Goal: Task Accomplishment & Management: Manage account settings

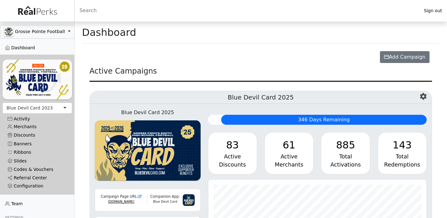
scroll to position [72, 218]
click at [40, 107] on div "Blue Devil Card 2023" at bounding box center [30, 108] width 46 height 7
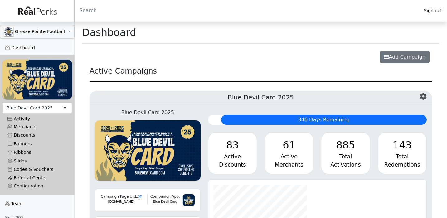
click at [26, 178] on link "Referral Center" at bounding box center [37, 178] width 70 height 8
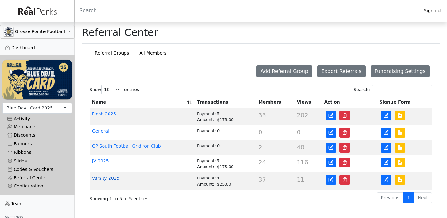
click at [103, 178] on link "Varsity 2025" at bounding box center [105, 178] width 27 height 5
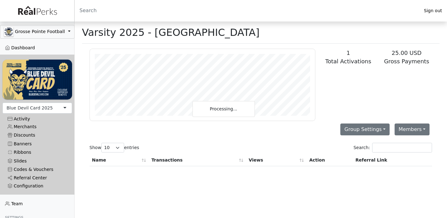
scroll to position [72, 225]
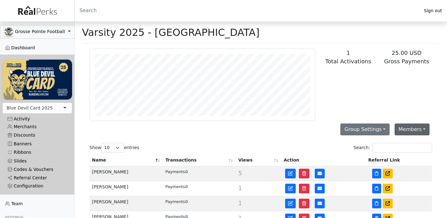
click at [407, 130] on button "Members" at bounding box center [411, 129] width 35 height 12
click at [404, 143] on link "Add Member" at bounding box center [419, 144] width 49 height 10
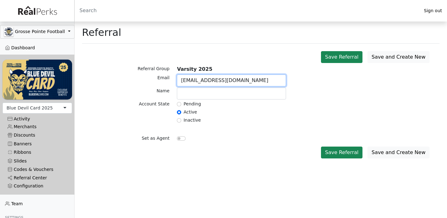
type input "patrickclark486@gmail.com"
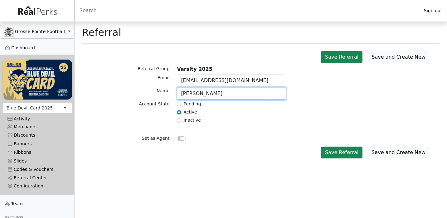
type input "Patrick Clark"
click at [251, 146] on div "Save and Create New Save Referral" at bounding box center [261, 152] width 350 height 17
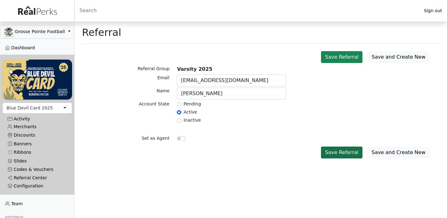
click at [342, 149] on button "Save Referral" at bounding box center [341, 153] width 41 height 12
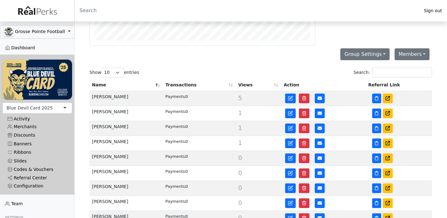
scroll to position [75, 0]
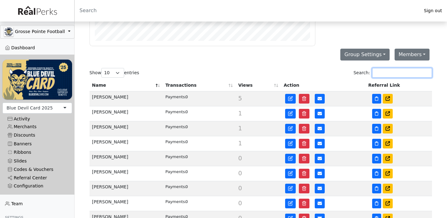
click at [387, 74] on input "Search:" at bounding box center [402, 73] width 60 height 10
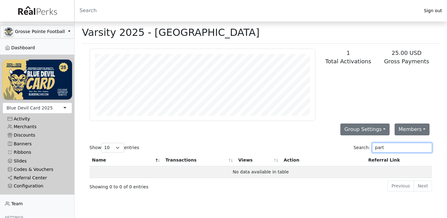
scroll to position [0, 0]
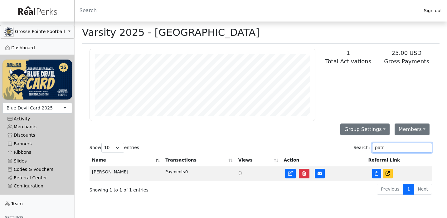
type input "patr"
click at [388, 174] on icon at bounding box center [387, 173] width 4 height 4
click at [320, 174] on icon at bounding box center [319, 173] width 4 height 4
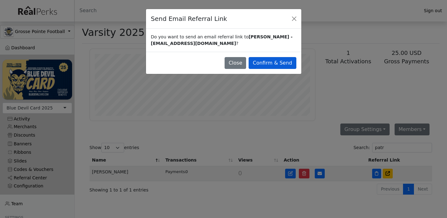
click at [276, 58] on button "Confirm & Send" at bounding box center [271, 63] width 47 height 12
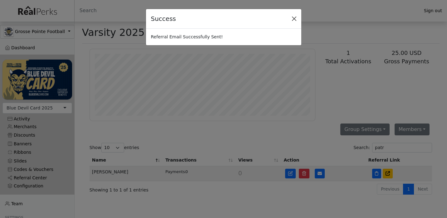
click at [295, 18] on button "Close" at bounding box center [293, 18] width 9 height 9
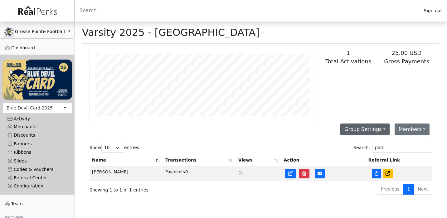
click at [355, 134] on button "Group Settings" at bounding box center [364, 129] width 49 height 12
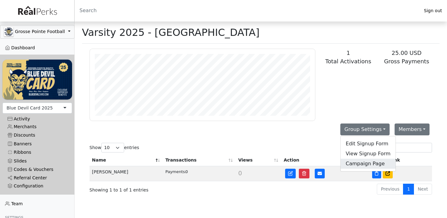
click at [354, 162] on link "Campaign Page" at bounding box center [367, 164] width 55 height 10
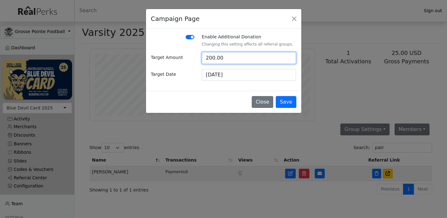
click at [246, 60] on input "200.00" at bounding box center [249, 58] width 94 height 12
type input "1"
type input "600"
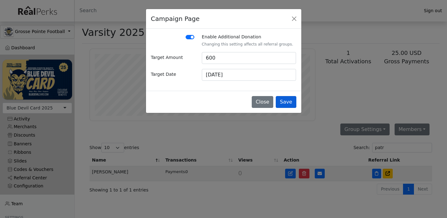
click at [284, 100] on button "Save" at bounding box center [286, 102] width 20 height 12
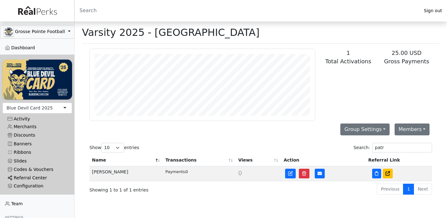
click at [35, 176] on link "Referral Center" at bounding box center [37, 178] width 70 height 8
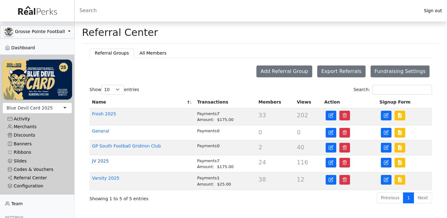
click at [104, 161] on link "JV 2025" at bounding box center [100, 160] width 17 height 5
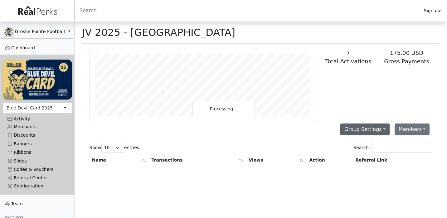
scroll to position [72, 225]
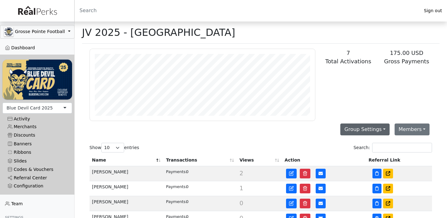
click at [358, 131] on button "Group Settings" at bounding box center [364, 129] width 49 height 12
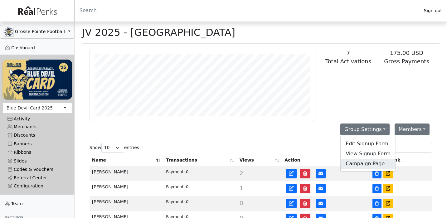
click at [357, 162] on link "Campaign Page" at bounding box center [367, 164] width 55 height 10
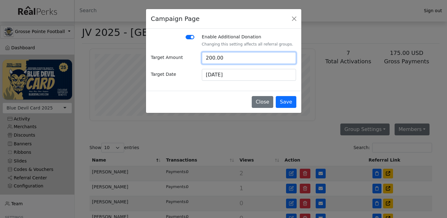
click at [259, 60] on input "200.00" at bounding box center [249, 58] width 94 height 12
type input "600"
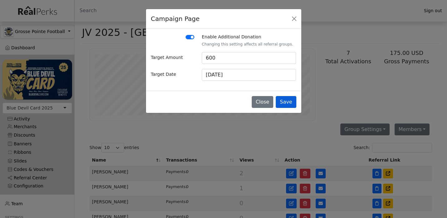
click at [290, 99] on button "Save" at bounding box center [286, 102] width 20 height 12
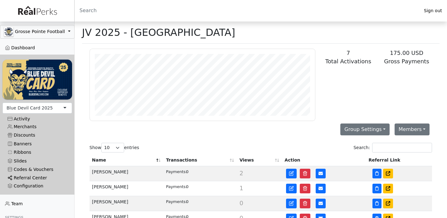
click at [37, 176] on link "Referral Center" at bounding box center [37, 178] width 70 height 8
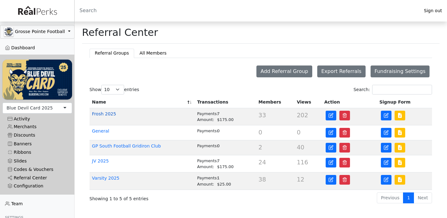
click at [114, 113] on link "Frosh 2025" at bounding box center [104, 113] width 24 height 5
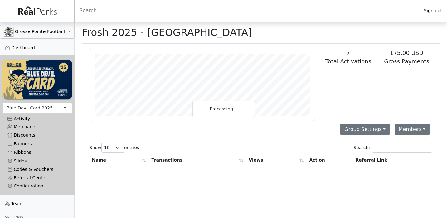
scroll to position [72, 225]
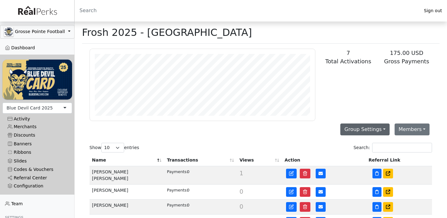
click at [354, 130] on button "Group Settings" at bounding box center [364, 129] width 49 height 12
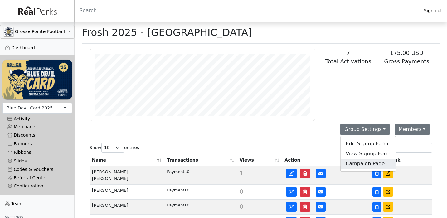
click at [351, 164] on link "Campaign Page" at bounding box center [367, 164] width 55 height 10
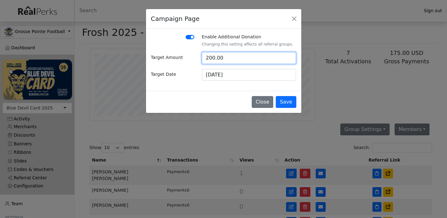
click at [242, 63] on input "200.00" at bounding box center [249, 58] width 94 height 12
type input "600"
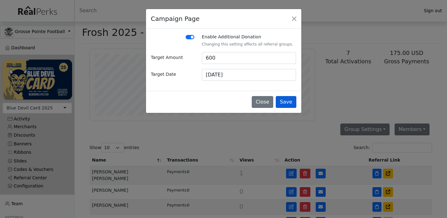
click at [284, 102] on button "Save" at bounding box center [286, 102] width 20 height 12
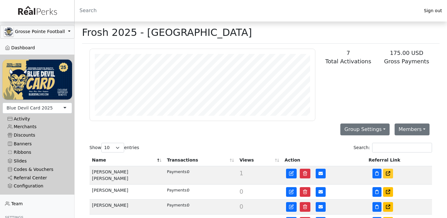
click at [385, 174] on link at bounding box center [388, 174] width 10 height 10
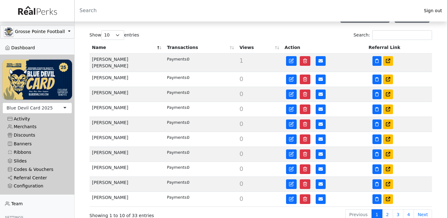
scroll to position [112, 0]
